Goal: Transaction & Acquisition: Purchase product/service

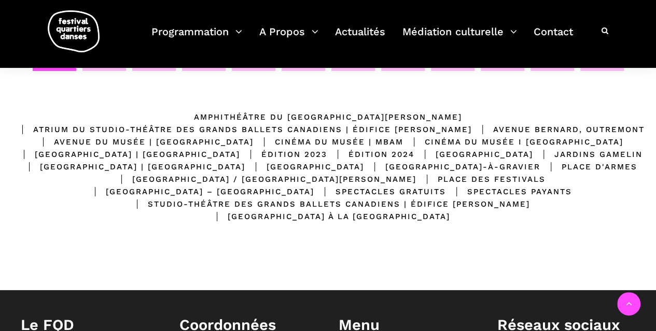
scroll to position [222, 0]
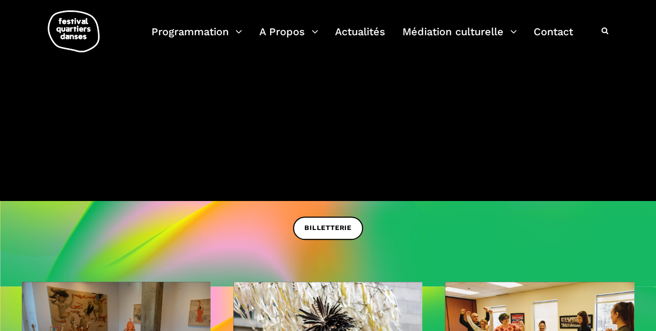
scroll to position [178, 0]
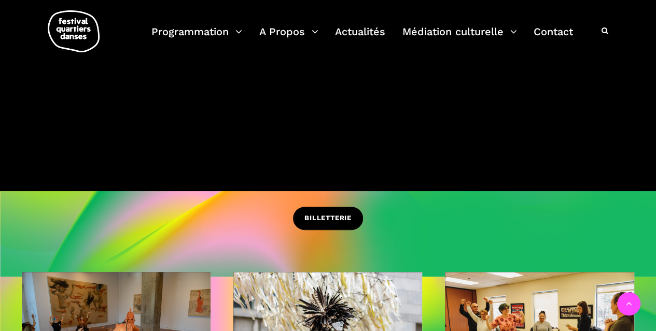
click at [328, 216] on span "BILLETTERIE" at bounding box center [327, 218] width 47 height 11
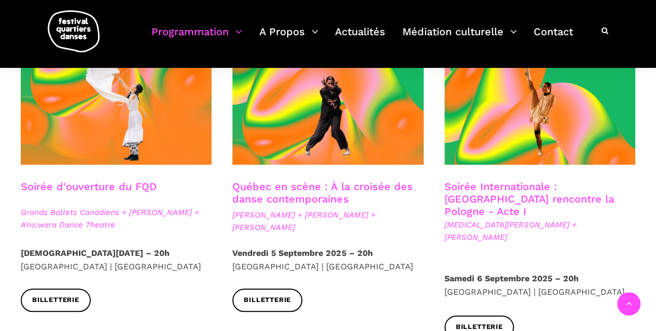
scroll to position [580, 0]
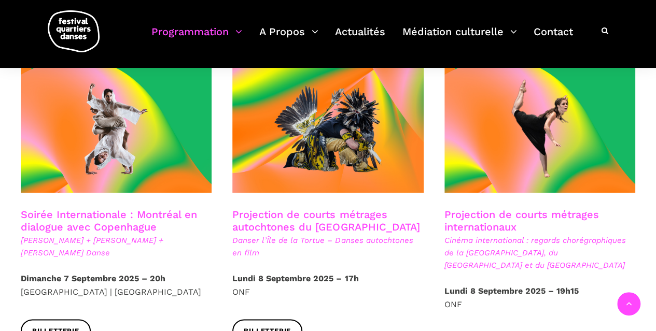
click at [483, 208] on h3 "Projection de courts métrages internationaux" at bounding box center [539, 221] width 191 height 26
